Goal: Information Seeking & Learning: Find specific fact

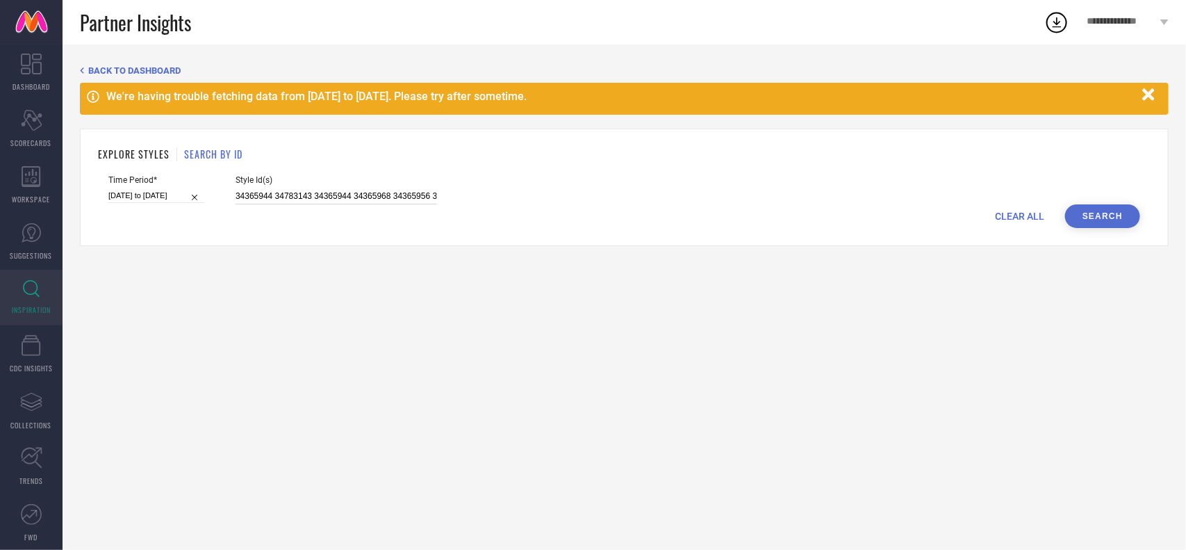
click at [266, 191] on input "34365944 34783143 34365944 34365968 34365956 34365965 34365956 34783142 1349253…" at bounding box center [337, 196] width 202 height 16
paste input "29996644 34547904 33071259 33071265 33276684 35149089 35071473 29996635 2643577…"
type input "29996644 34547904 33071259 33071265 33276684 35149089 35071473 29996635 2643577…"
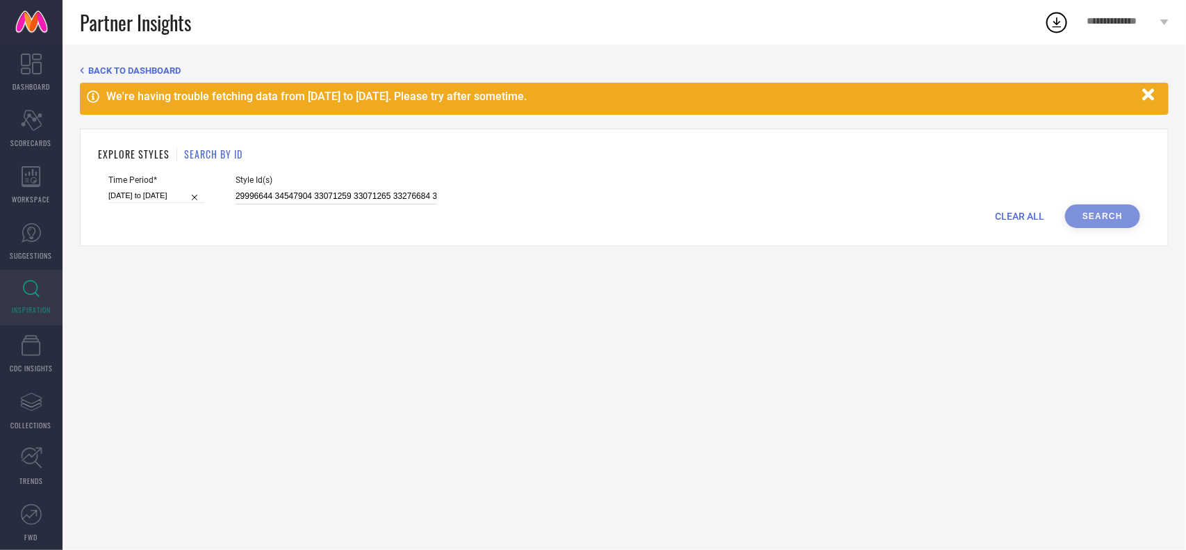
scroll to position [0, 978]
click at [165, 197] on input "[DATE] to [DATE]" at bounding box center [156, 195] width 96 height 15
select select "7"
select select "2025"
select select "8"
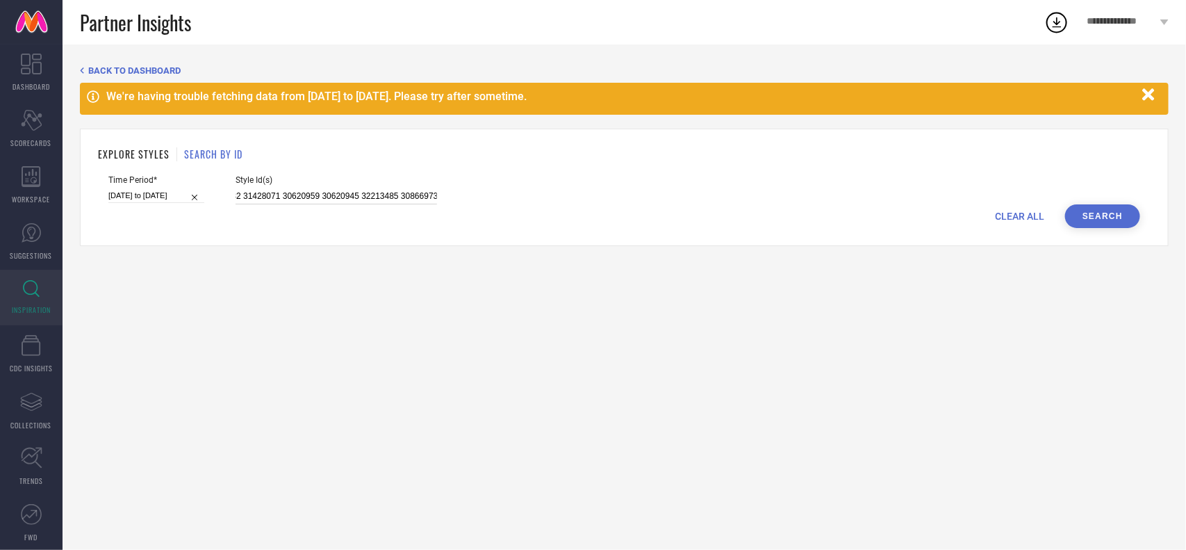
select select "2025"
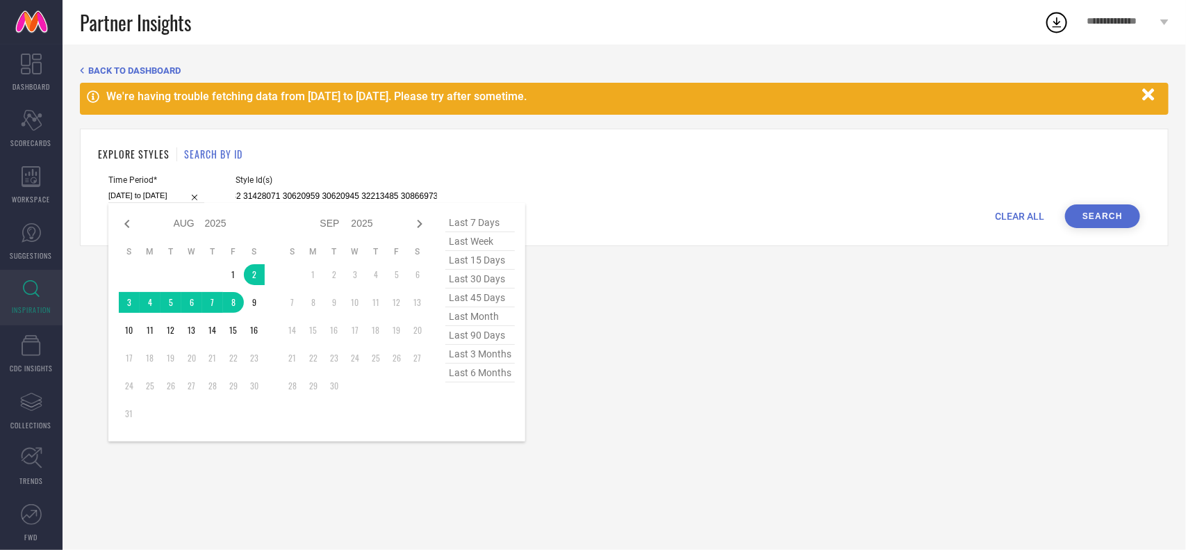
type input "29996644 34547904 33071259 33071265 33276684 35149089 35071473 29996635 2643577…"
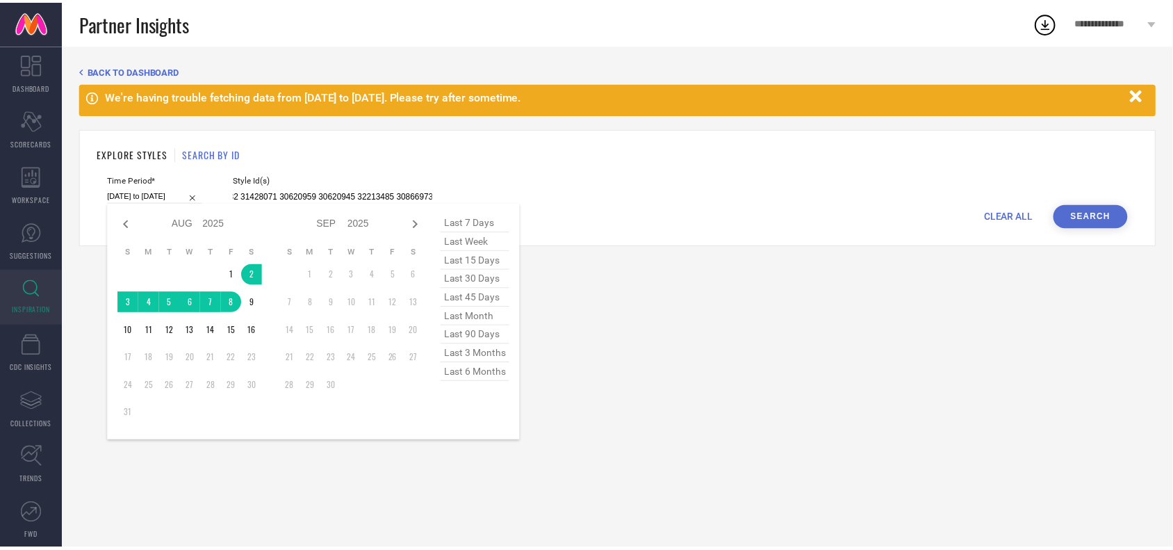
scroll to position [0, 0]
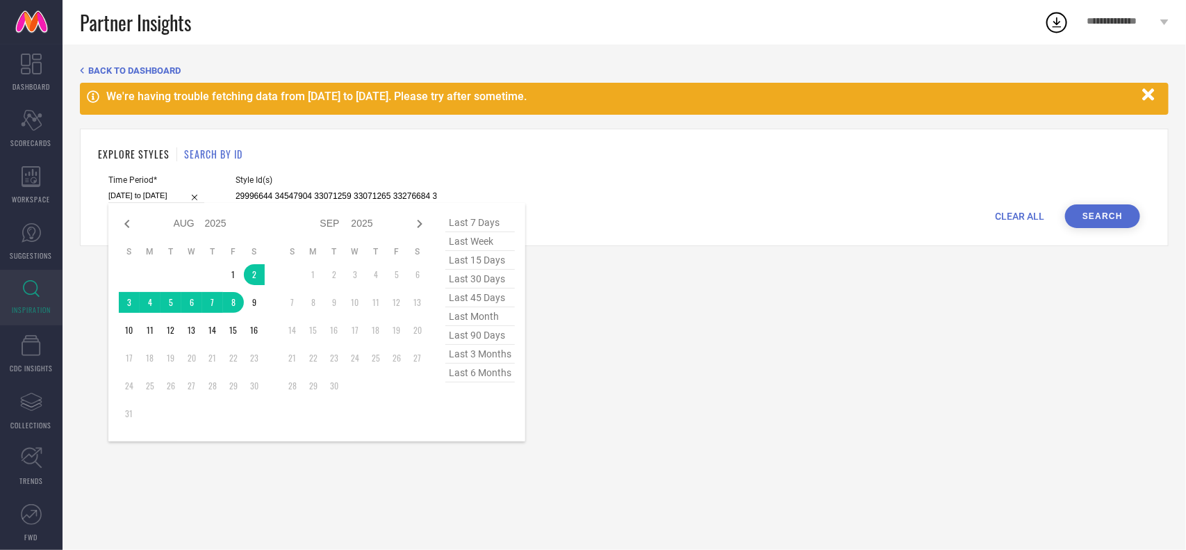
click at [494, 268] on span "last 15 days" at bounding box center [479, 260] width 69 height 19
type input "[DATE] to [DATE]"
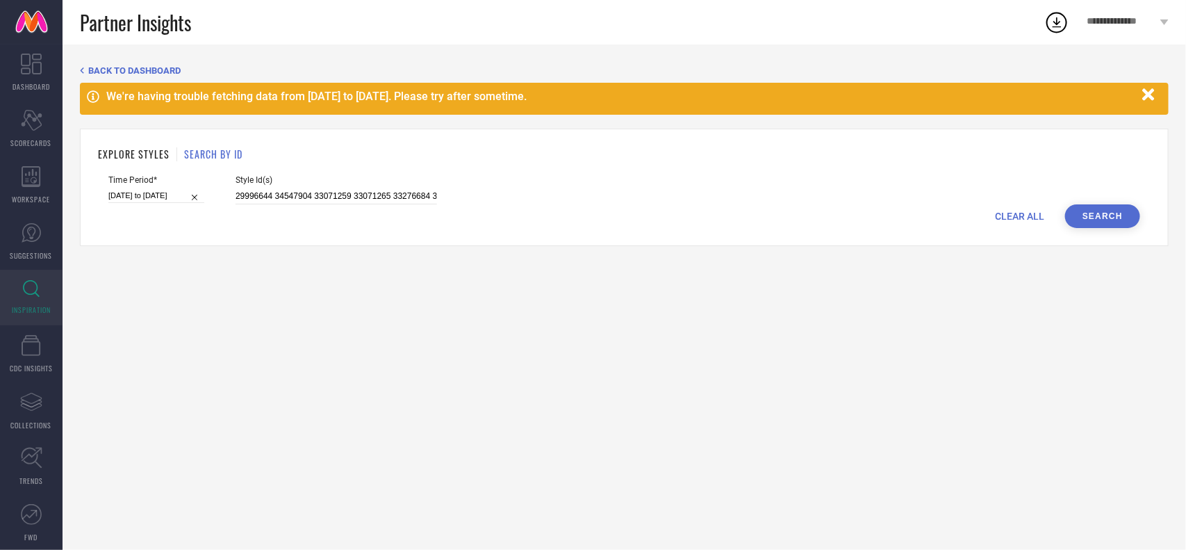
click at [1103, 227] on button "Search" at bounding box center [1102, 216] width 75 height 24
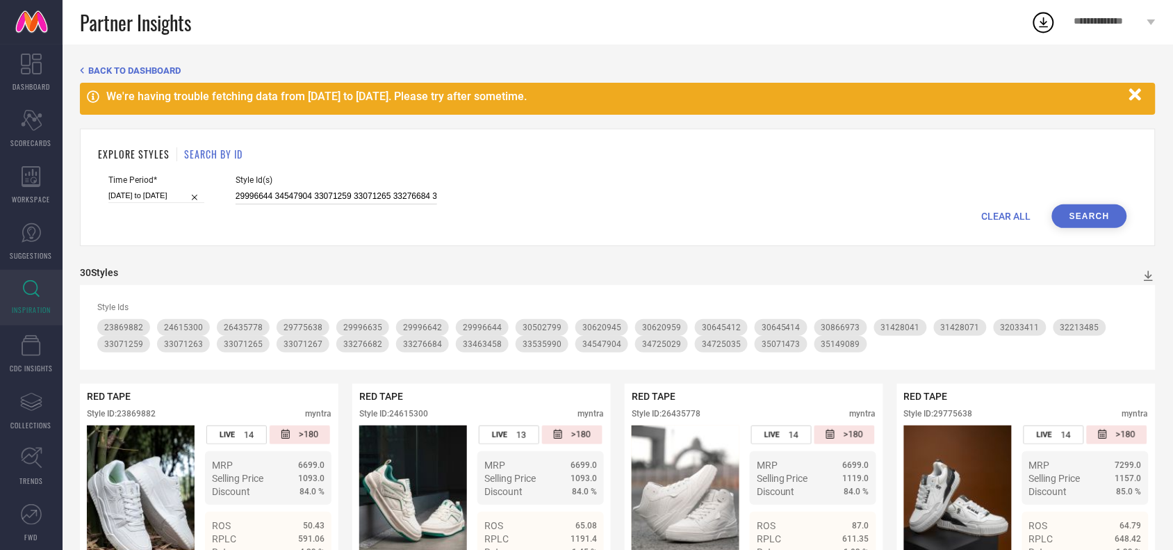
click at [356, 196] on input "29996644 34547904 33071259 33071265 33276684 35149089 35071473 29996635 2643577…" at bounding box center [337, 196] width 202 height 16
paste input "33498231 15465490 34768835 13273390 33028474 34757597 33498513 15027286 3263457…"
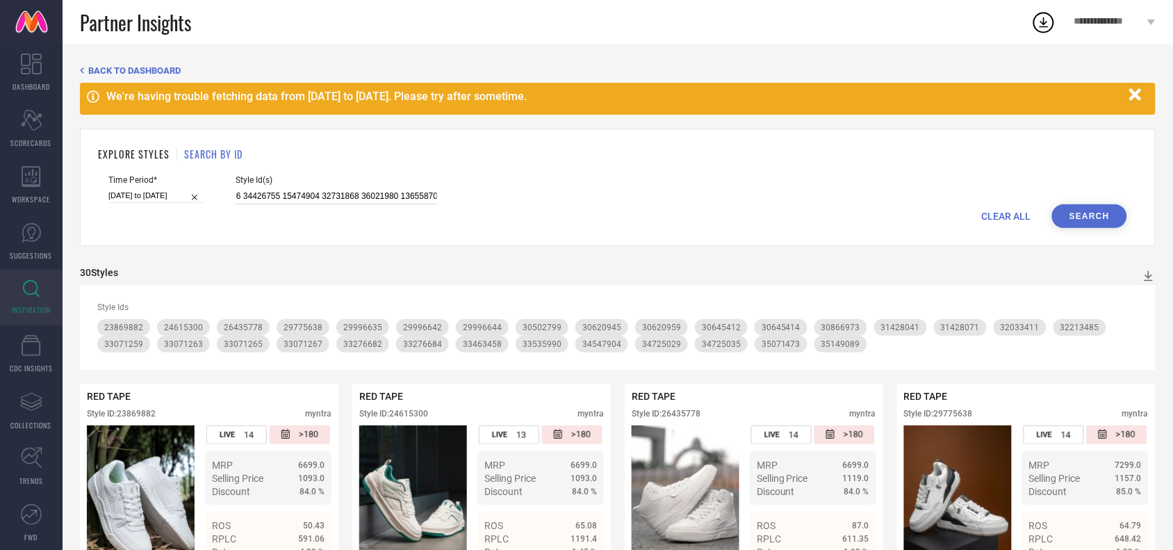
type input "33498231 15465490 34768835 13273390 33028474 34757597 33498513 15027286 3263457…"
click at [1096, 224] on button "Search" at bounding box center [1089, 216] width 75 height 24
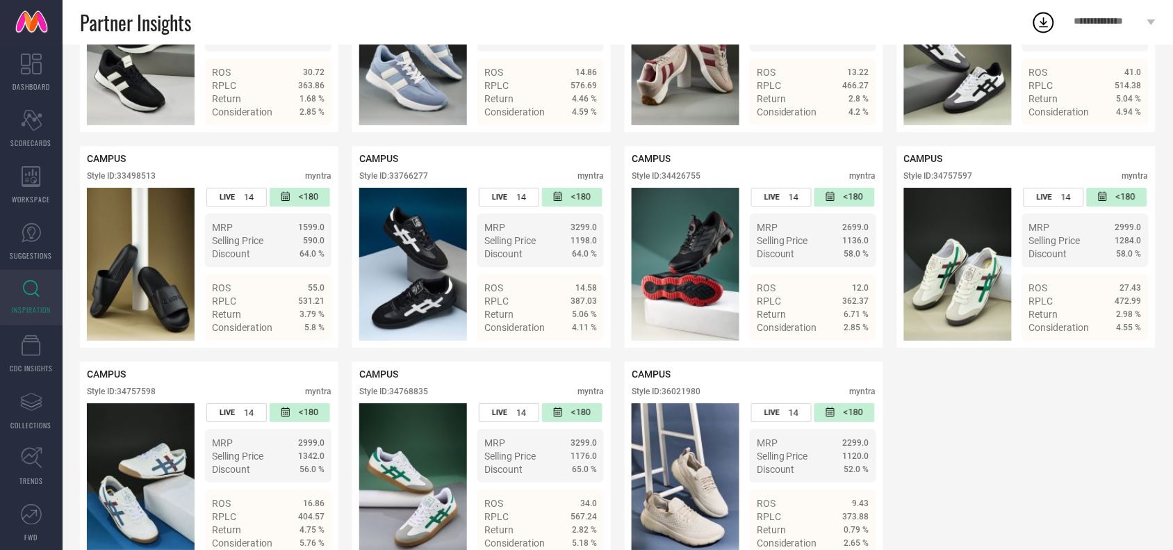
scroll to position [1313, 0]
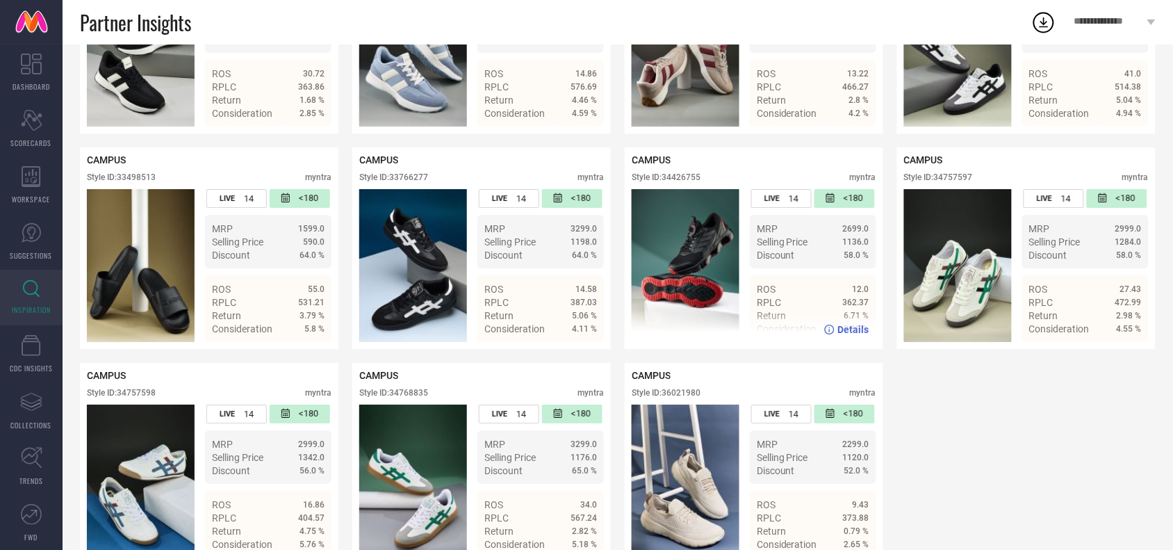
click at [689, 182] on div "Style ID: 34426755" at bounding box center [666, 177] width 69 height 10
copy div "34426755"
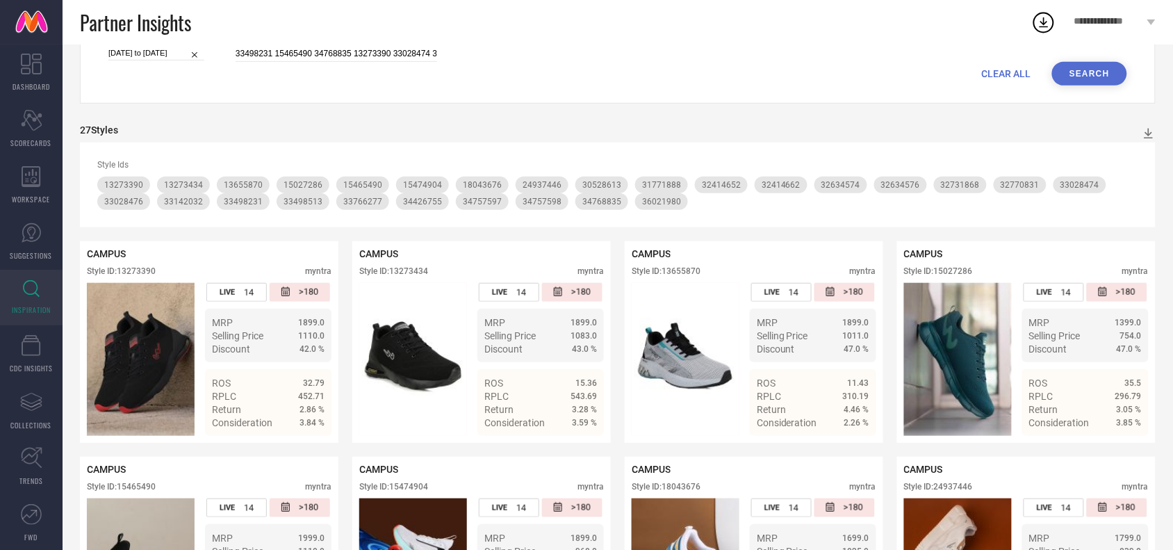
scroll to position [141, 0]
